Goal: Transaction & Acquisition: Purchase product/service

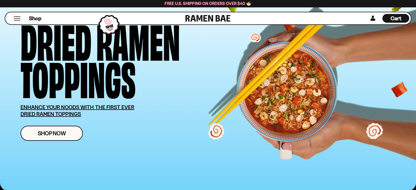
scroll to position [44, 0]
click at [42, 145] on div "20408+ Verified Reviews, Sold Out 7x! Dried Ramen Toppings ENHANCE YOUR NOODS W…" at bounding box center [215, 77] width 391 height 145
click at [54, 125] on div "20408+ Verified Reviews, Sold Out 7x! Dried Ramen Toppings ENHANCE YOUR NOODS W…" at bounding box center [129, 77] width 219 height 127
click at [55, 131] on span "Shop Now" at bounding box center [52, 133] width 28 height 6
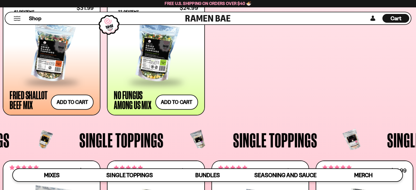
scroll to position [372, 0]
